Goal: Task Accomplishment & Management: Complete application form

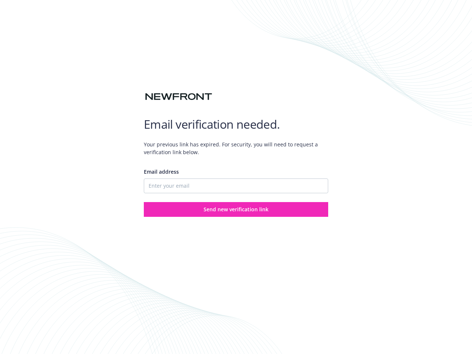
click at [236, 177] on div "Email address" at bounding box center [236, 180] width 184 height 25
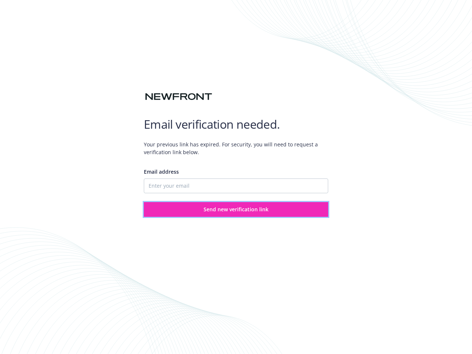
click at [236, 209] on span "Send new verification link" at bounding box center [235, 209] width 65 height 7
